Goal: Transaction & Acquisition: Purchase product/service

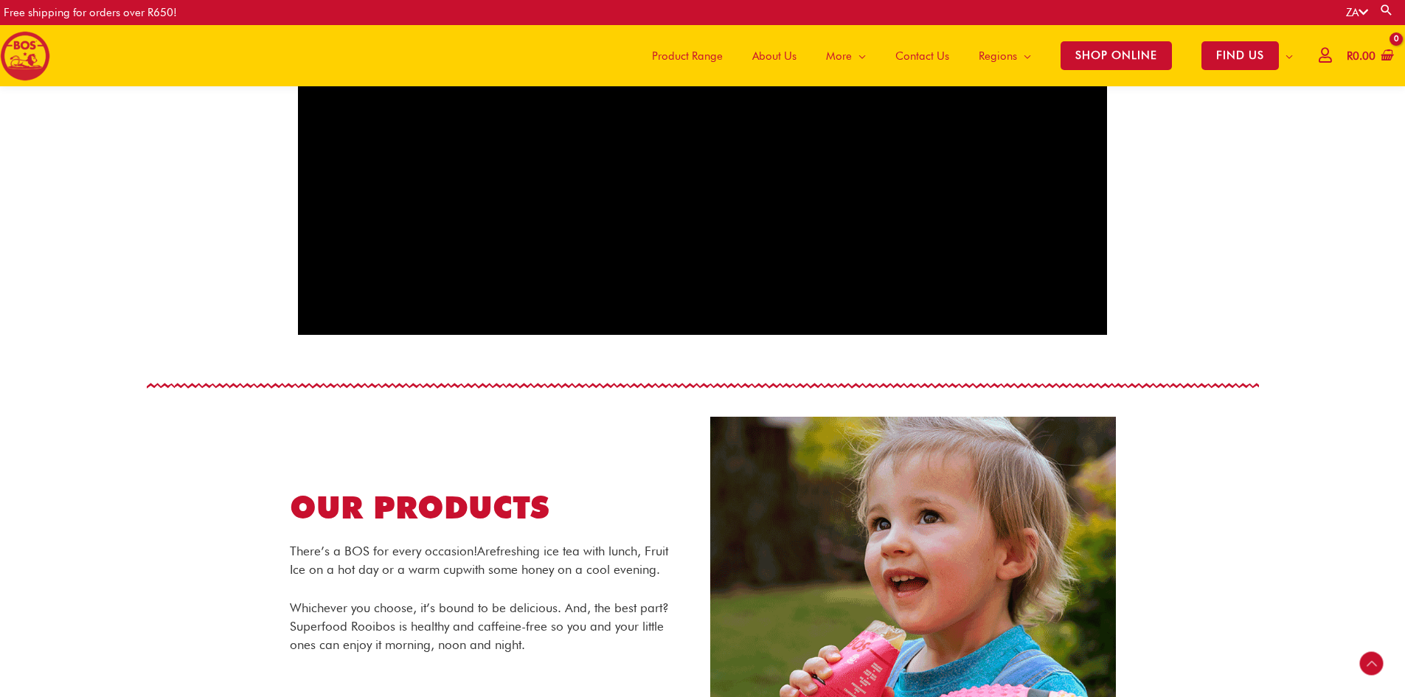
scroll to position [651, 0]
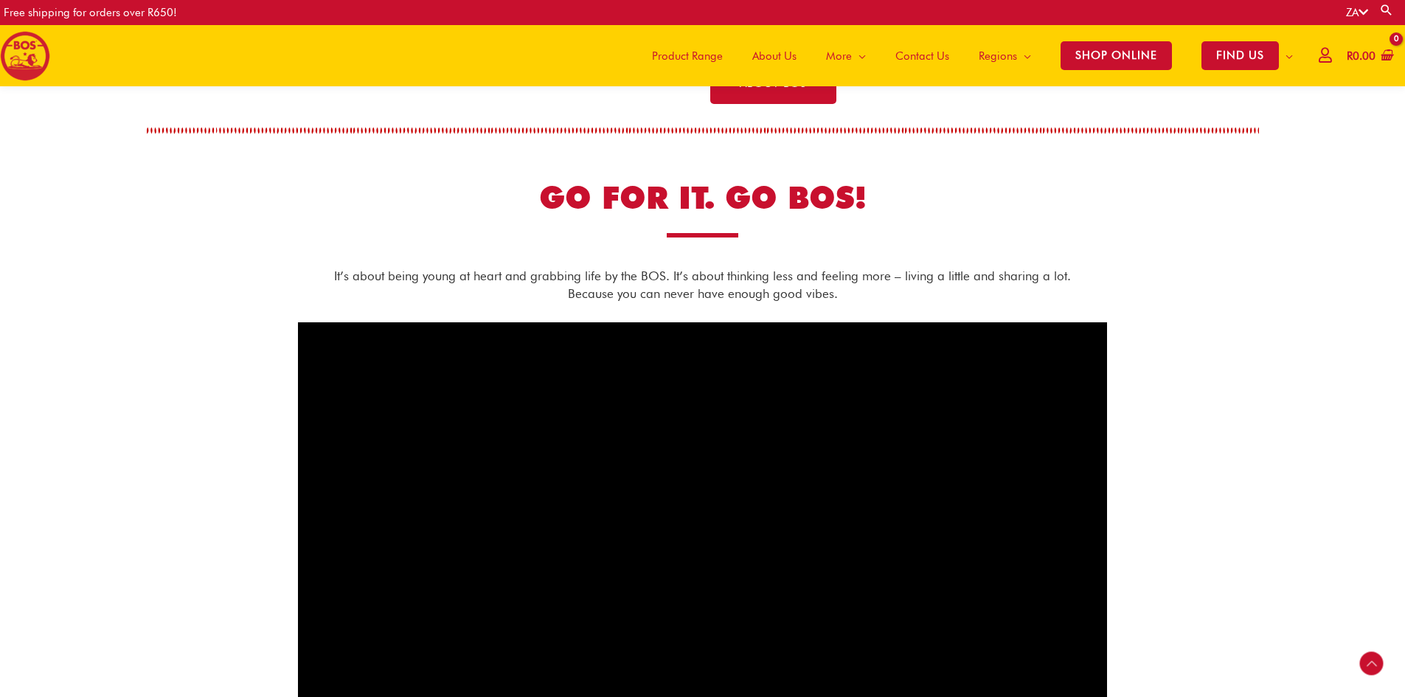
click at [689, 52] on span "Product Range" at bounding box center [687, 56] width 71 height 44
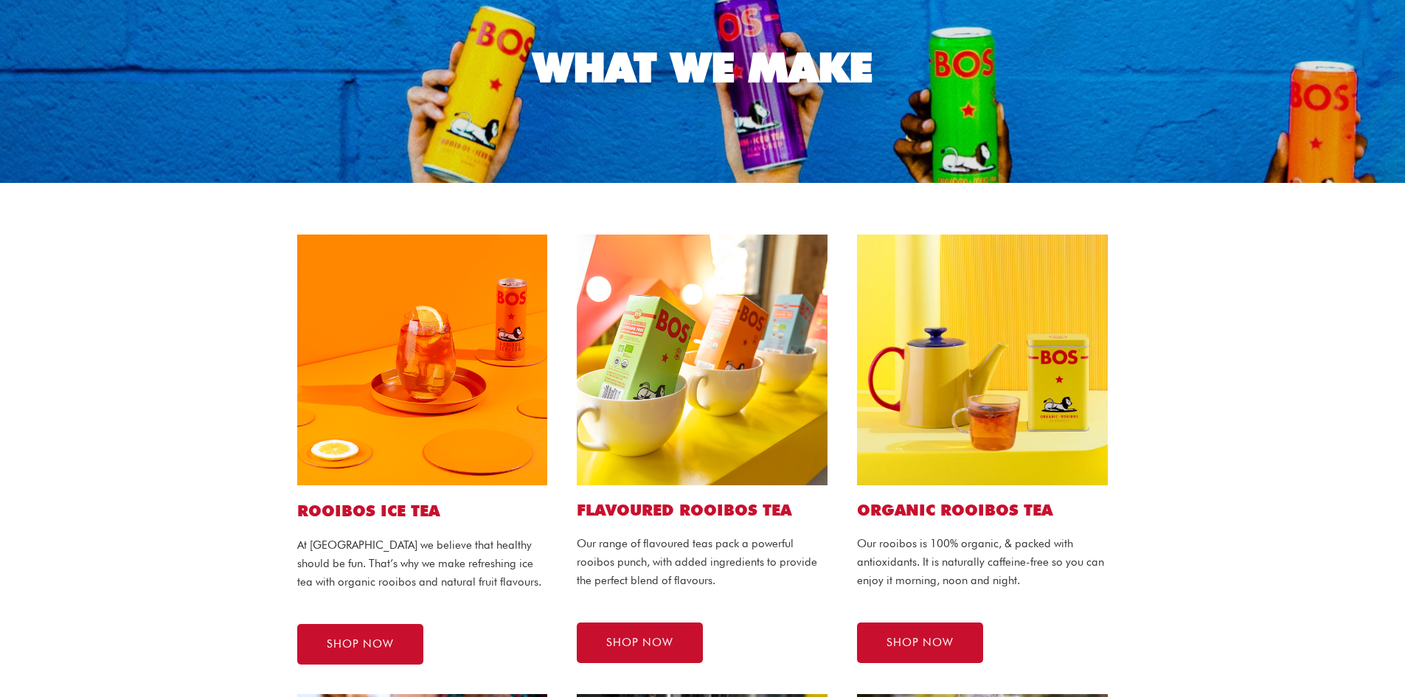
scroll to position [221, 0]
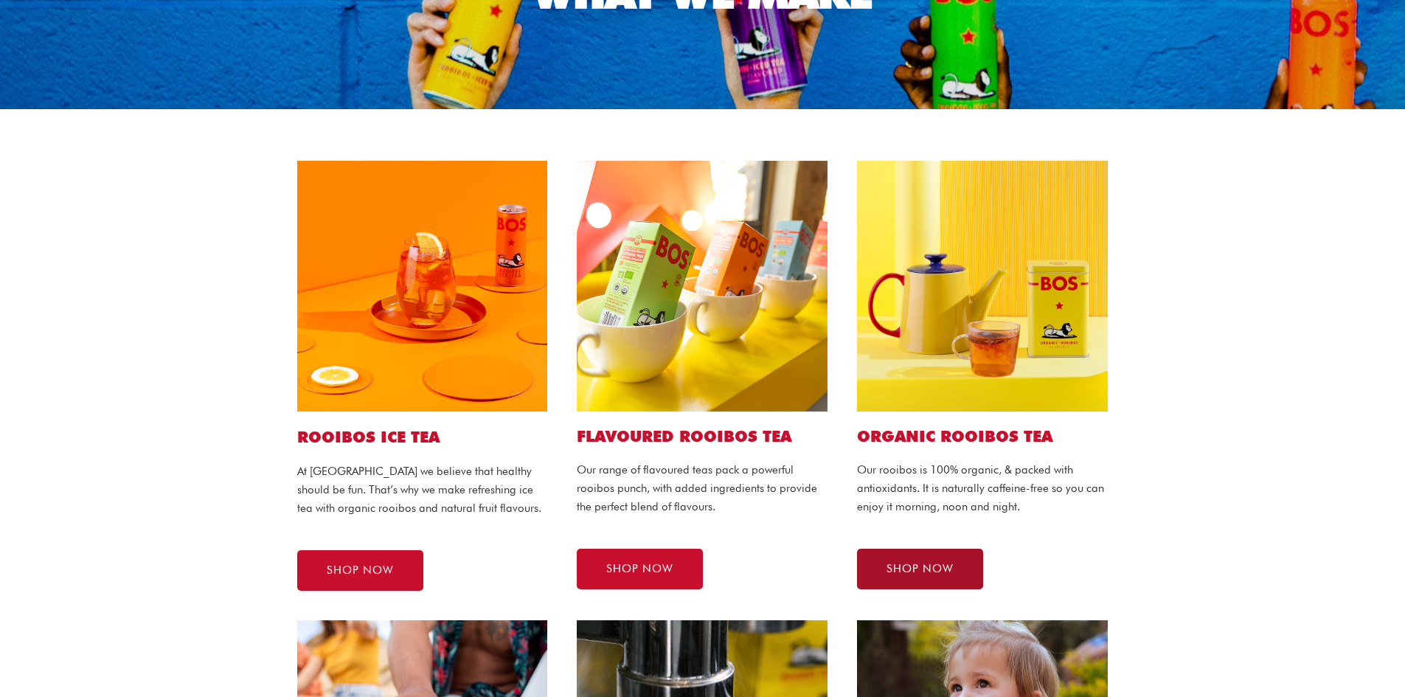
click at [918, 565] on span "SHOP NOW" at bounding box center [920, 569] width 67 height 11
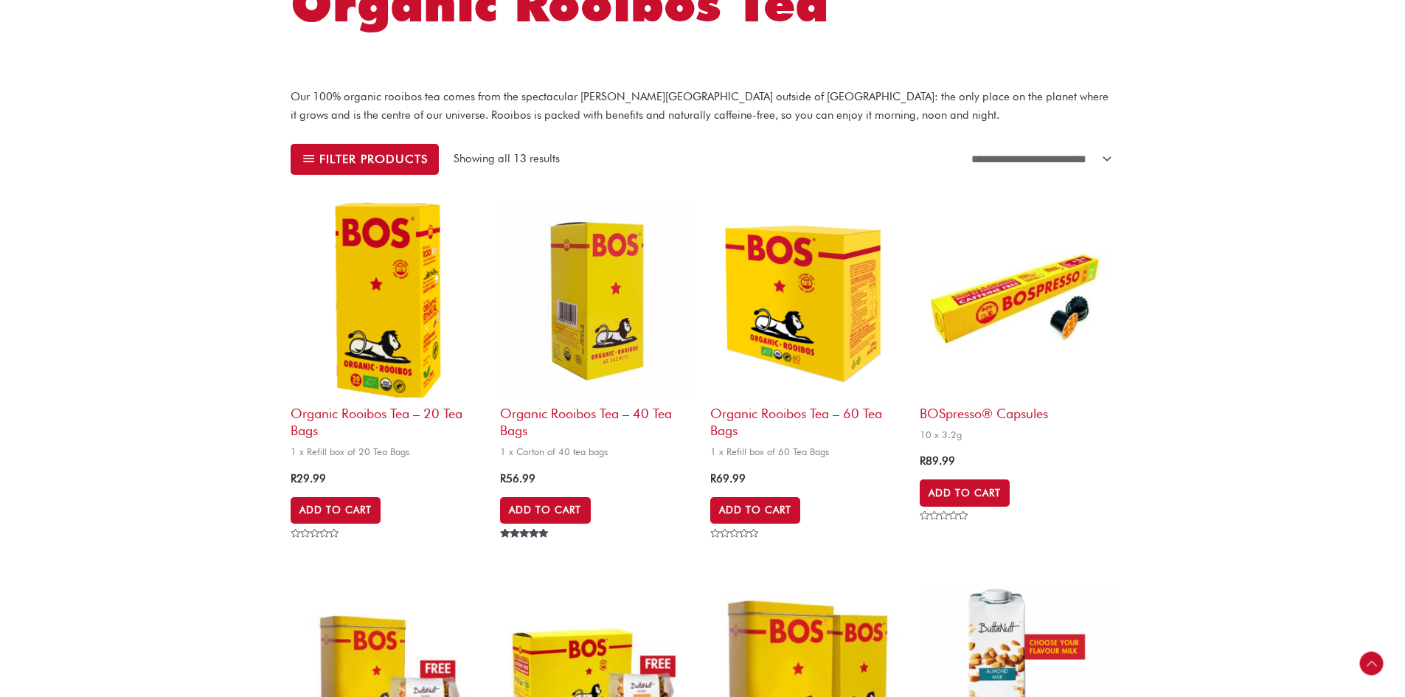
scroll to position [443, 0]
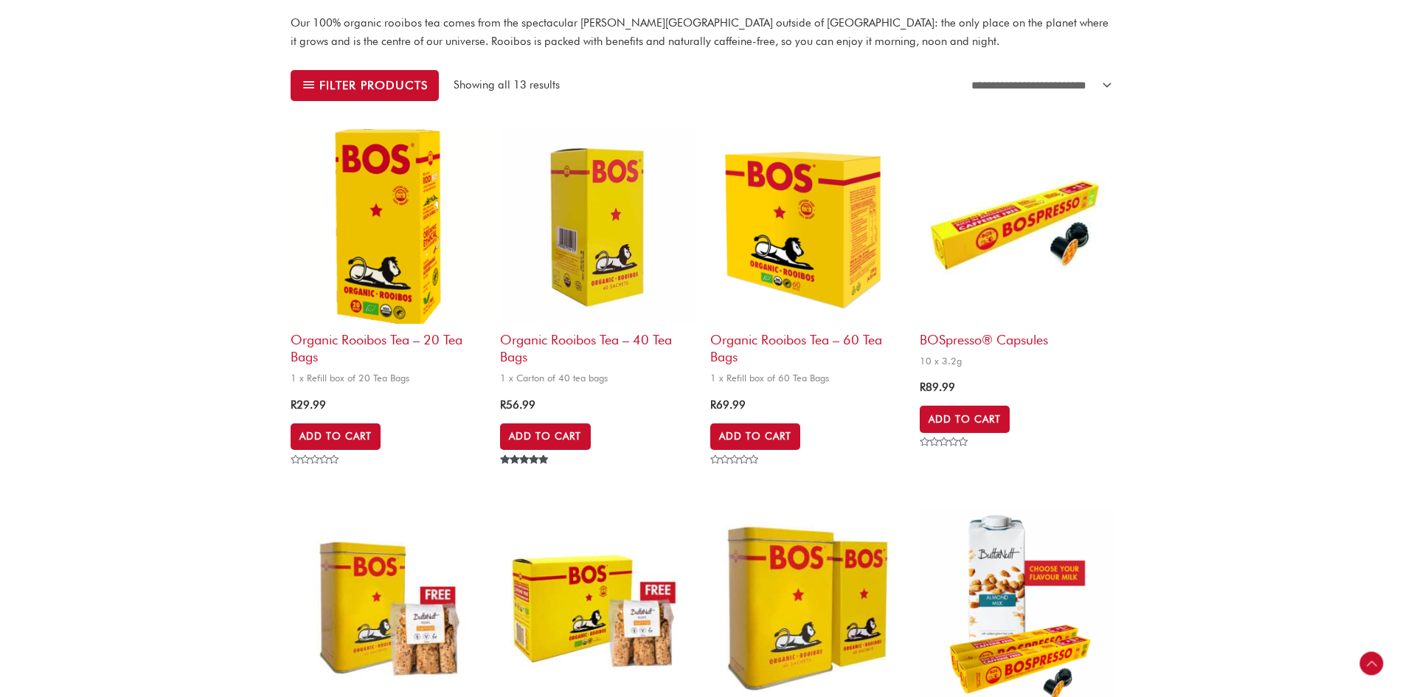
click at [616, 336] on h2 "Organic Rooibos Tea – 40 tea bags" at bounding box center [597, 345] width 195 height 42
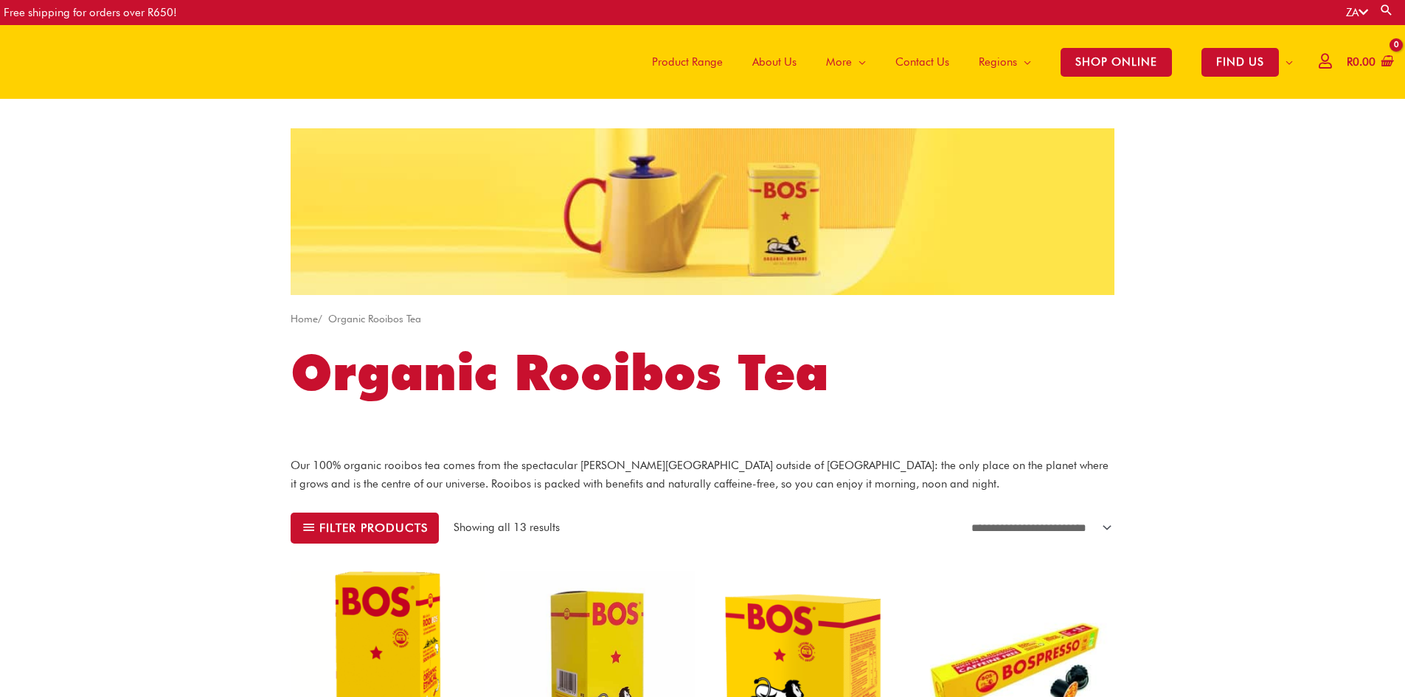
scroll to position [443, 0]
